Goal: Find specific page/section: Find specific page/section

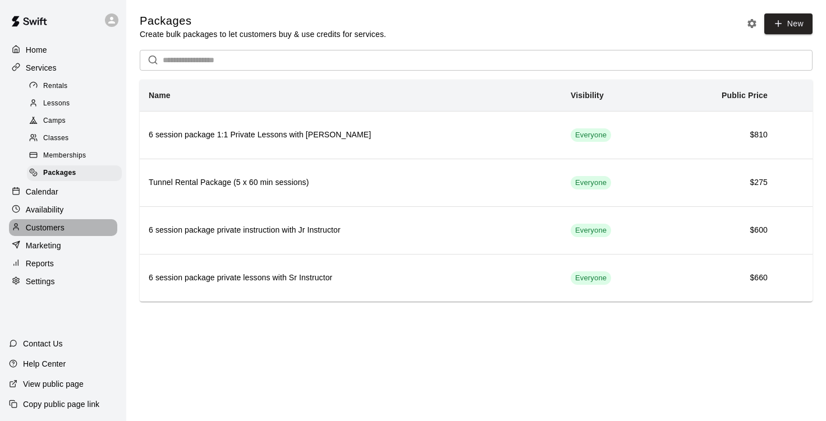
click at [50, 233] on p "Customers" at bounding box center [45, 227] width 39 height 11
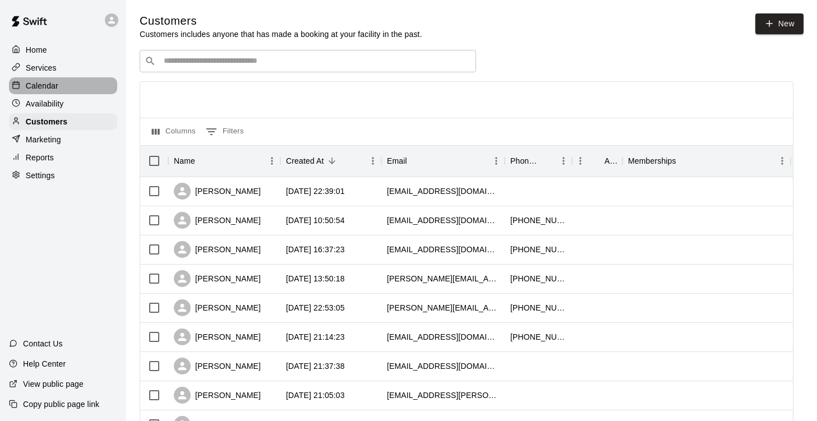
click at [40, 84] on p "Calendar" at bounding box center [42, 85] width 33 height 11
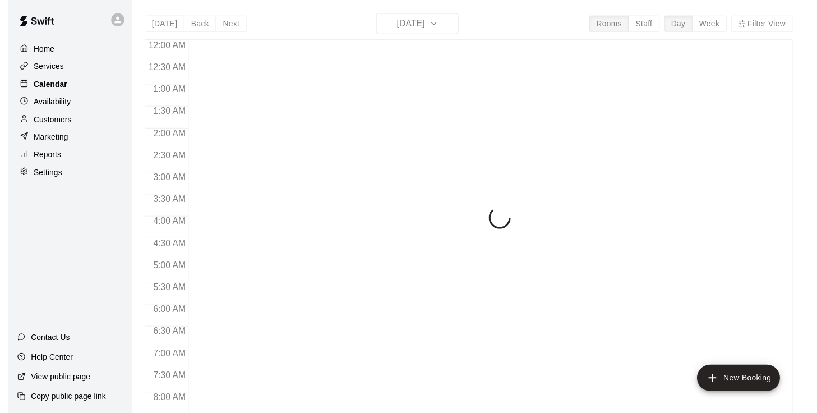
scroll to position [684, 0]
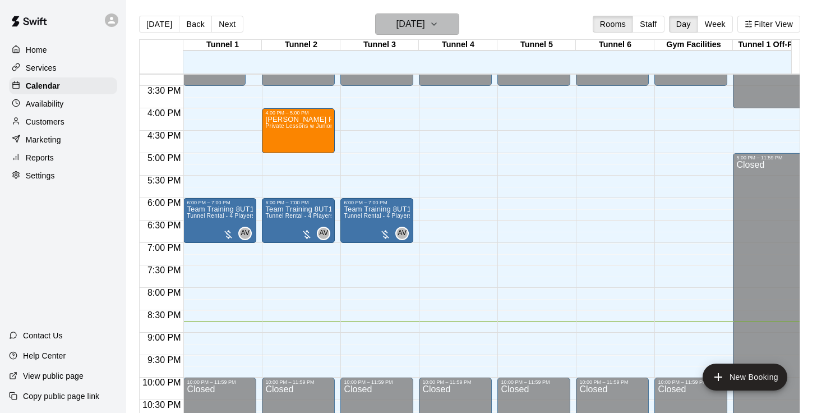
click at [439, 22] on icon "button" at bounding box center [434, 23] width 9 height 13
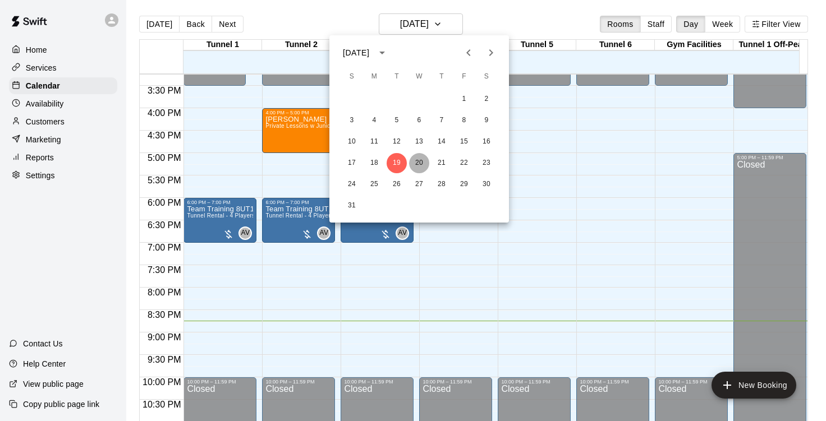
click at [421, 159] on button "20" at bounding box center [419, 163] width 20 height 20
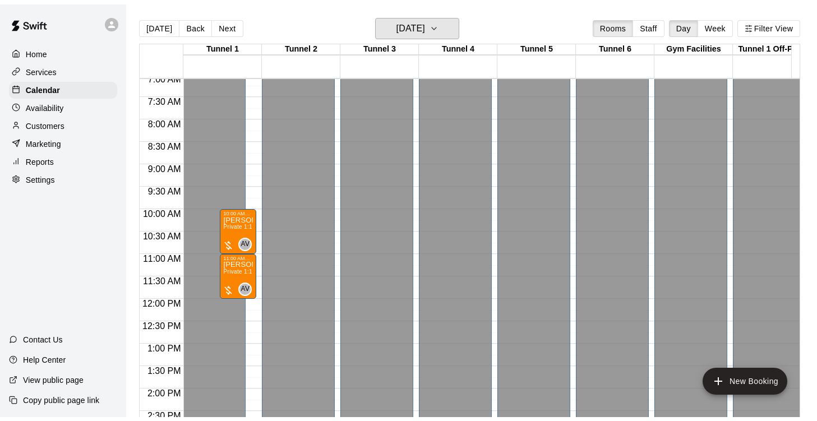
scroll to position [333, 0]
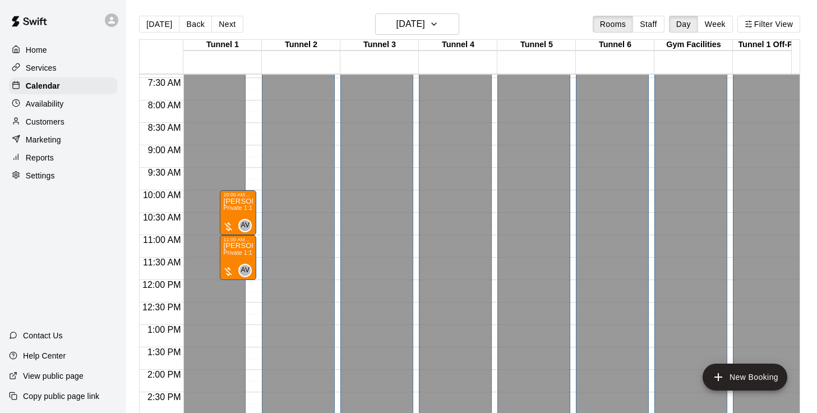
click at [32, 50] on p "Home" at bounding box center [36, 49] width 21 height 11
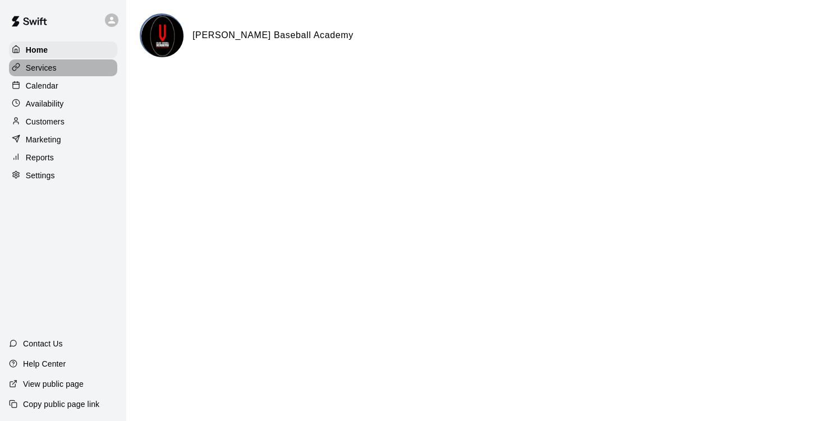
click at [39, 71] on p "Services" at bounding box center [41, 67] width 31 height 11
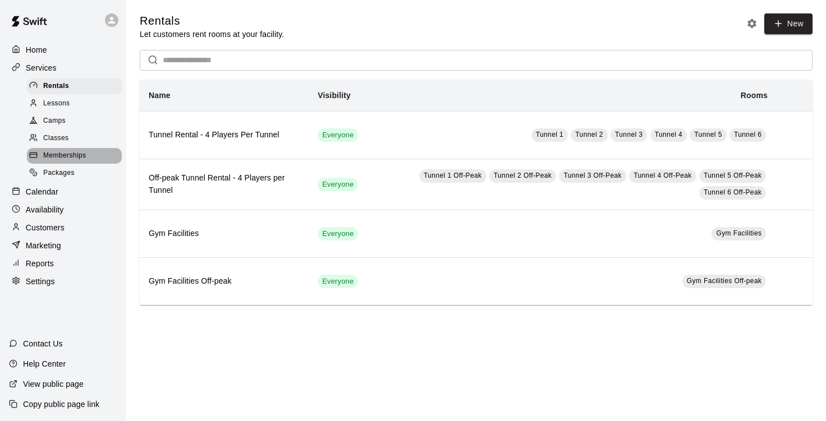
click at [63, 157] on span "Memberships" at bounding box center [64, 155] width 43 height 11
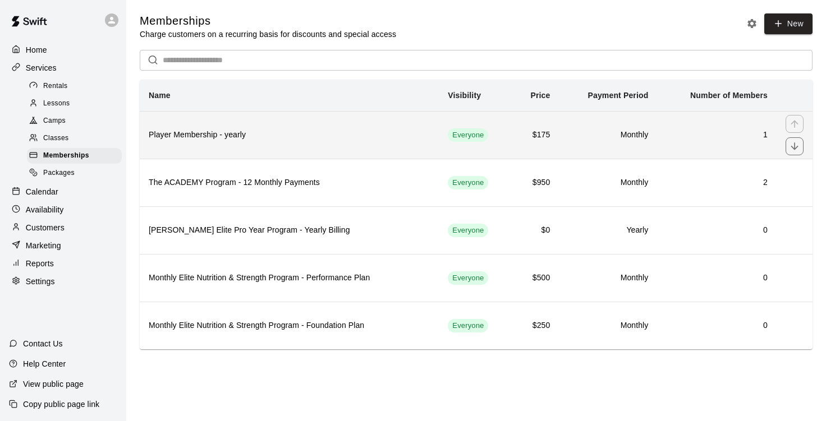
click at [266, 139] on h6 "Player Membership - yearly" at bounding box center [289, 135] width 281 height 12
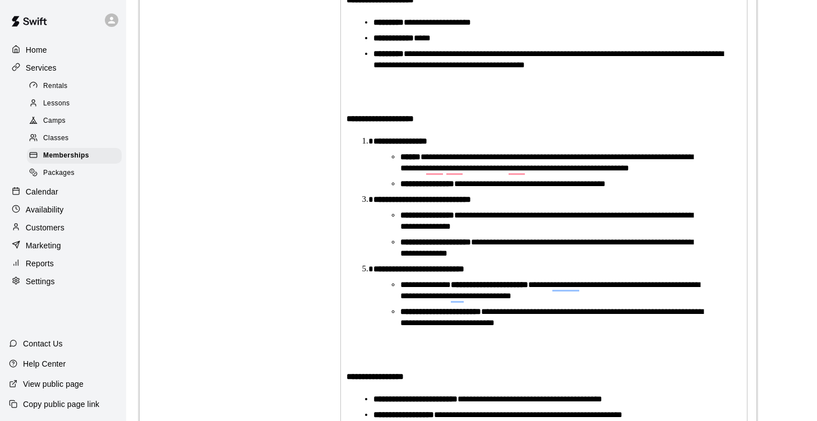
scroll to position [293, 0]
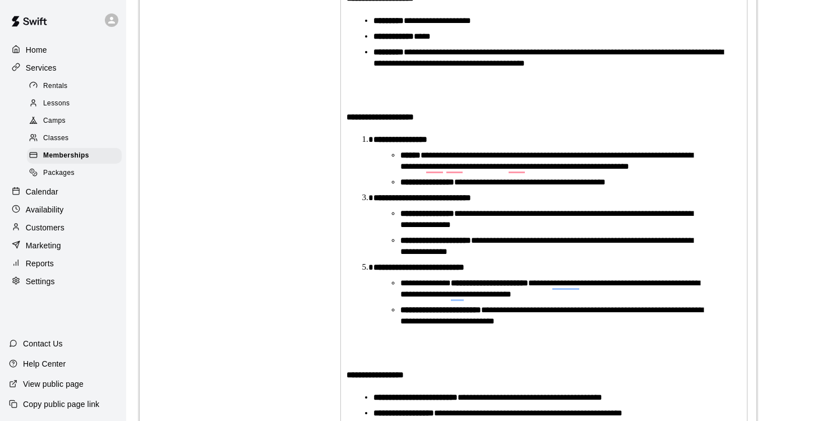
click at [245, 306] on div "Basics Set the name and description" at bounding box center [227, 139] width 156 height 660
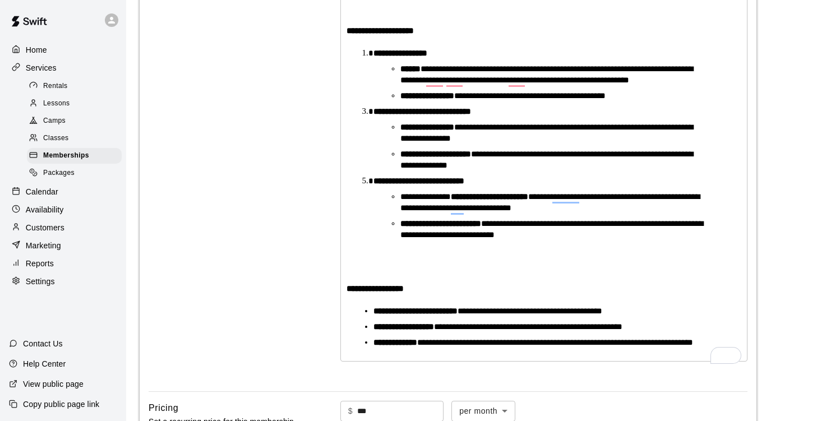
scroll to position [376, 0]
